Goal: Transaction & Acquisition: Purchase product/service

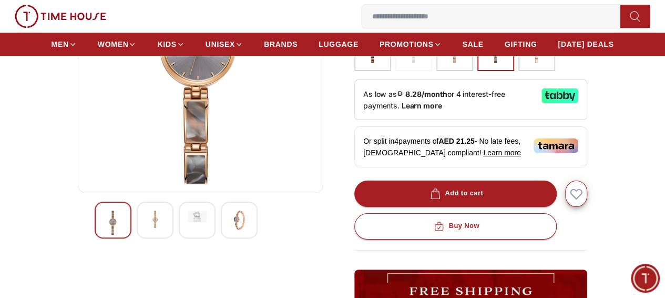
scroll to position [210, 0]
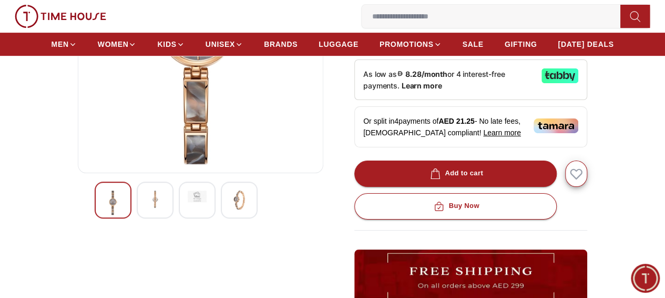
click at [230, 209] on img at bounding box center [239, 199] width 19 height 19
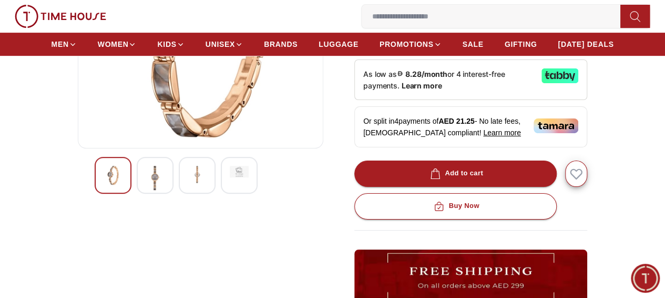
click at [188, 185] on img at bounding box center [197, 175] width 19 height 19
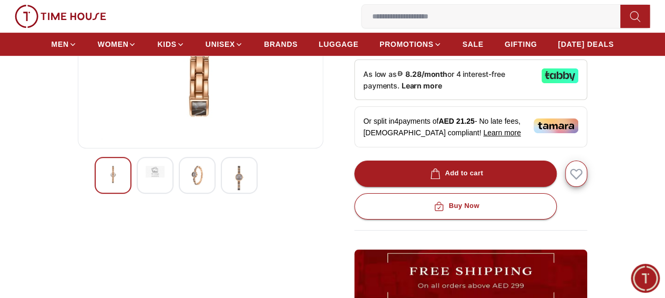
click at [137, 194] on div at bounding box center [155, 175] width 37 height 37
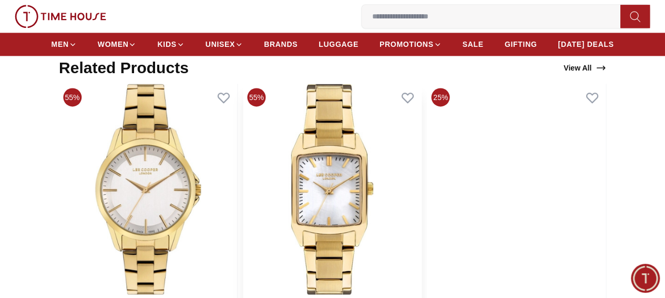
scroll to position [684, 0]
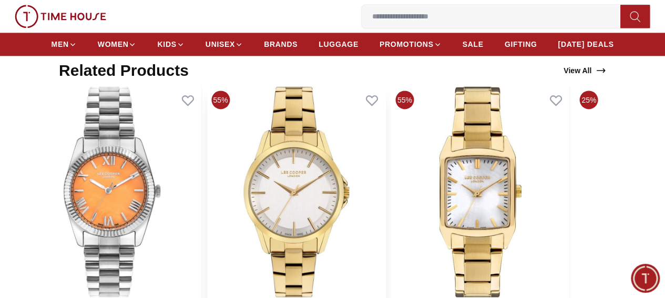
click at [342, 239] on img at bounding box center [296, 191] width 178 height 210
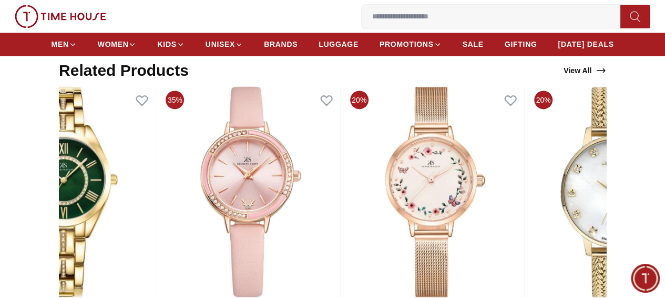
click at [665, 230] on html "100% Genuine products with International Warranty Shop From [GEOGRAPHIC_DATA] |…" at bounding box center [332, 295] width 665 height 1959
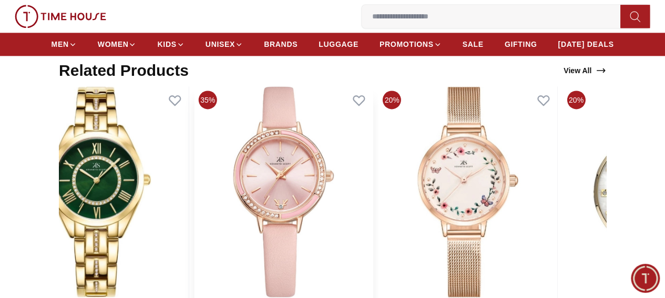
click at [212, 187] on img at bounding box center [284, 191] width 178 height 210
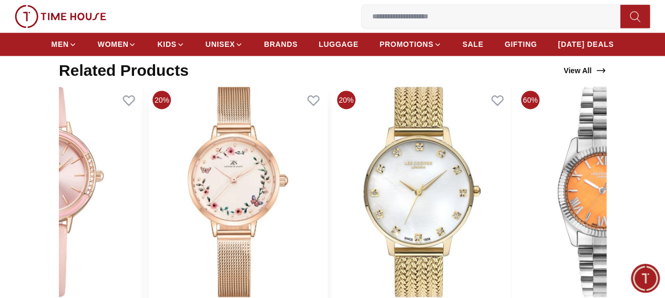
click at [246, 147] on img at bounding box center [237, 191] width 178 height 210
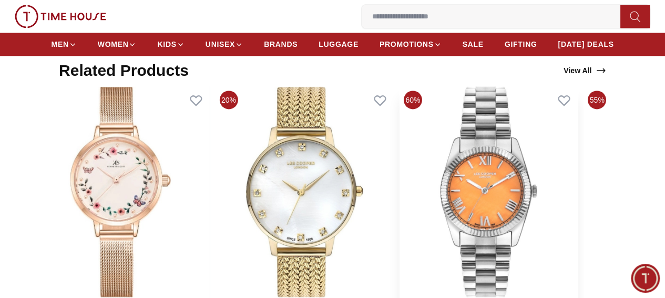
click at [403, 147] on img at bounding box center [489, 191] width 178 height 210
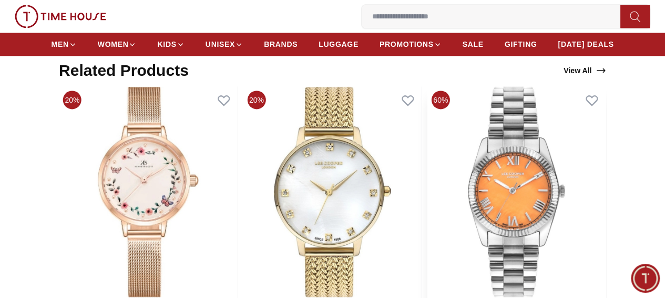
click at [471, 194] on img at bounding box center [517, 191] width 178 height 210
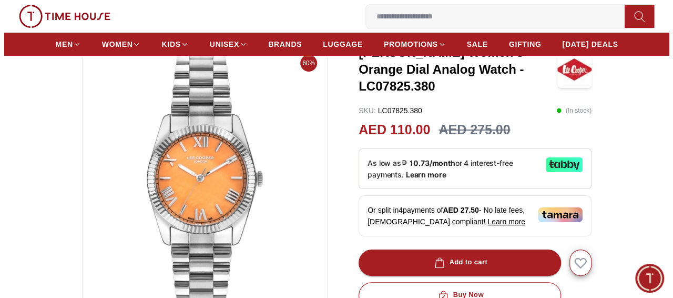
scroll to position [53, 0]
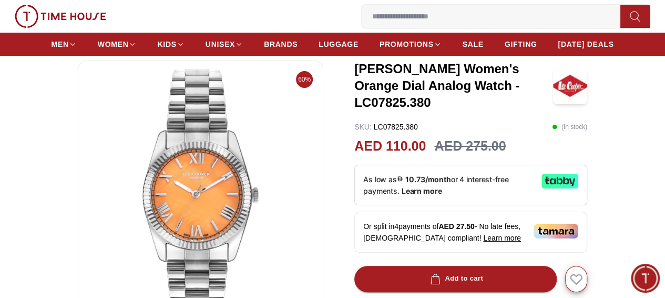
click at [159, 239] on img at bounding box center [201, 195] width 228 height 252
